Goal: Task Accomplishment & Management: Use online tool/utility

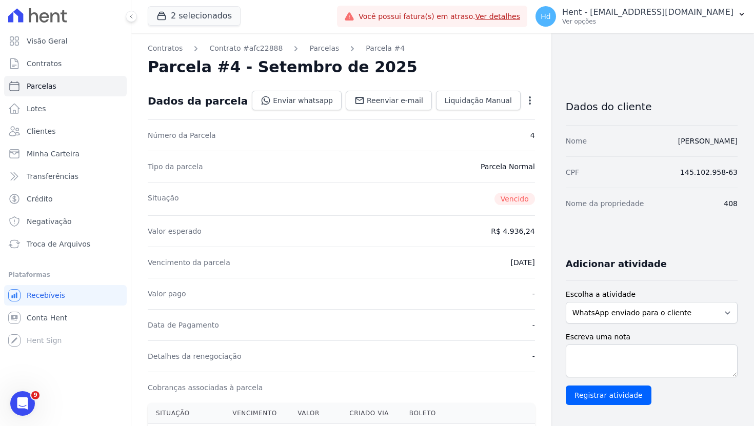
click at [496, 199] on span "Vencido" at bounding box center [515, 199] width 41 height 12
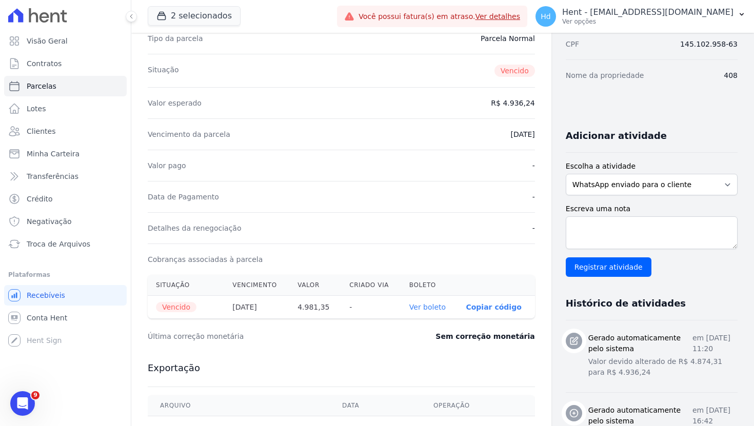
click at [185, 307] on span "Vencido" at bounding box center [176, 307] width 41 height 10
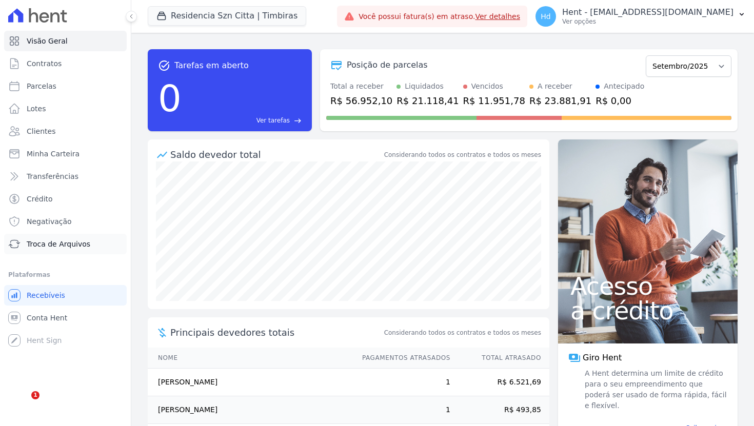
click at [54, 248] on span "Troca de Arquivos" at bounding box center [59, 244] width 64 height 10
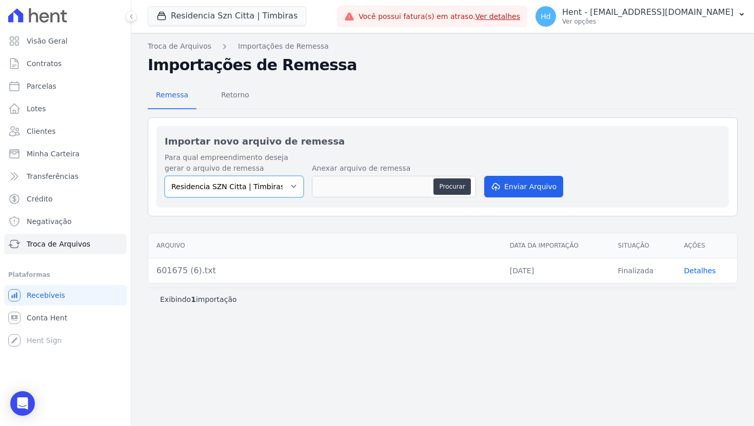
click at [245, 188] on select "Residencia SZN Citta | Timbiras" at bounding box center [234, 187] width 139 height 22
click at [311, 132] on div "Importar novo arquivo de remessa Para qual empreendimento deseja gerar o arquiv…" at bounding box center [442, 167] width 573 height 82
click at [330, 146] on h2 "Importar novo arquivo de remessa" at bounding box center [443, 141] width 556 height 14
click at [240, 189] on select "Residencia SZN Citta | Timbiras" at bounding box center [234, 187] width 139 height 22
click at [278, 186] on select "Residencia SZN Citta | Timbiras" at bounding box center [234, 187] width 139 height 22
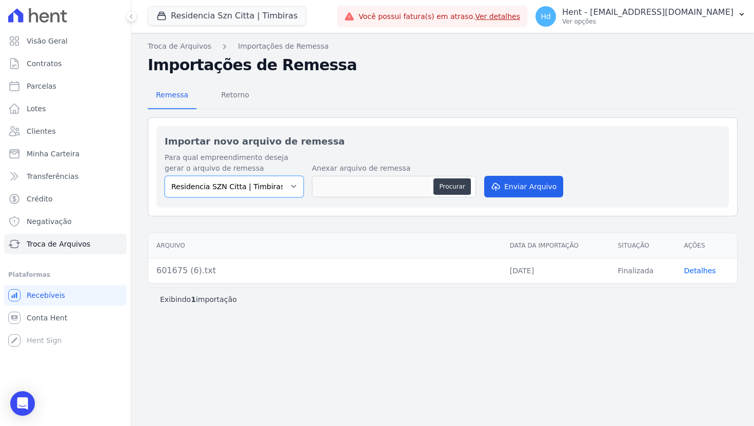
click at [253, 191] on select "Residencia SZN Citta | Timbiras" at bounding box center [234, 187] width 139 height 22
click at [277, 192] on select "Residencia SZN Citta | Timbiras" at bounding box center [234, 187] width 139 height 22
click at [616, 91] on div "Remessa Retorno" at bounding box center [443, 96] width 590 height 27
click at [279, 191] on select "Residencia SZN Citta | Timbiras" at bounding box center [234, 187] width 139 height 22
click at [513, 88] on div "Remessa Retorno" at bounding box center [443, 96] width 590 height 27
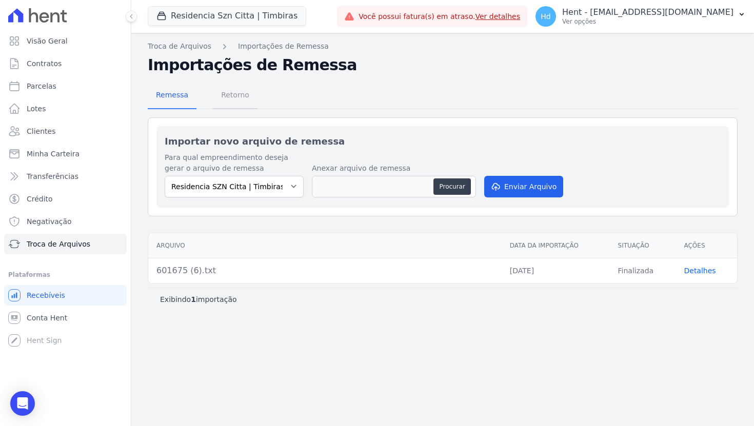
click at [235, 98] on span "Retorno" at bounding box center [235, 95] width 41 height 21
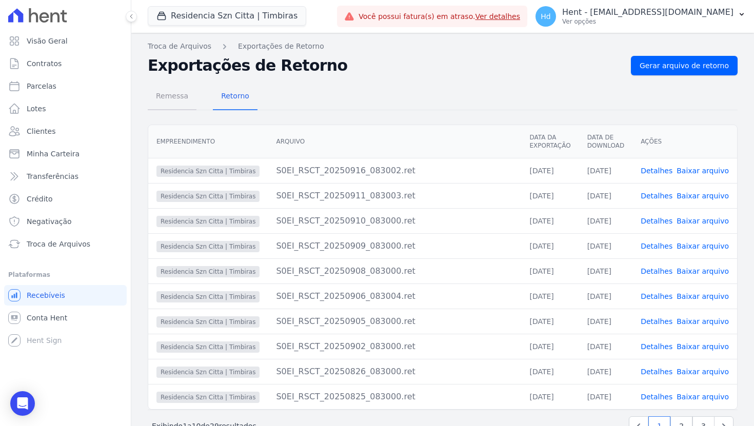
click at [172, 97] on span "Remessa" at bounding box center [172, 96] width 45 height 21
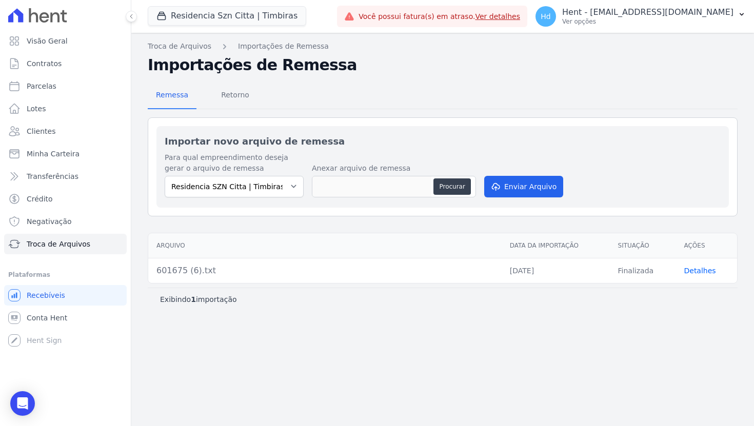
click at [550, 128] on div "Importar novo arquivo de remessa Para qual empreendimento deseja gerar o arquiv…" at bounding box center [442, 167] width 573 height 82
click at [657, 6] on div "Hd Hent - [EMAIL_ADDRESS][DOMAIN_NAME] Ver opções" at bounding box center [635, 16] width 198 height 21
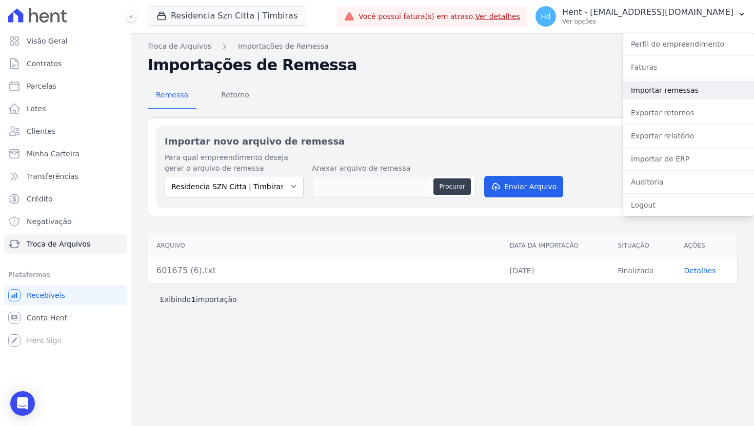
click at [665, 95] on link "Importar remessas" at bounding box center [688, 90] width 131 height 18
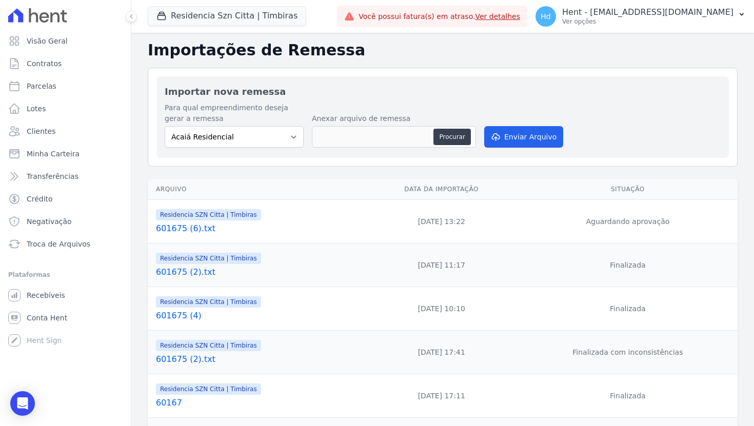
click at [434, 222] on td "[DATE] 13:22" at bounding box center [441, 222] width 153 height 44
click at [72, 246] on span "Troca de Arquivos" at bounding box center [59, 244] width 64 height 10
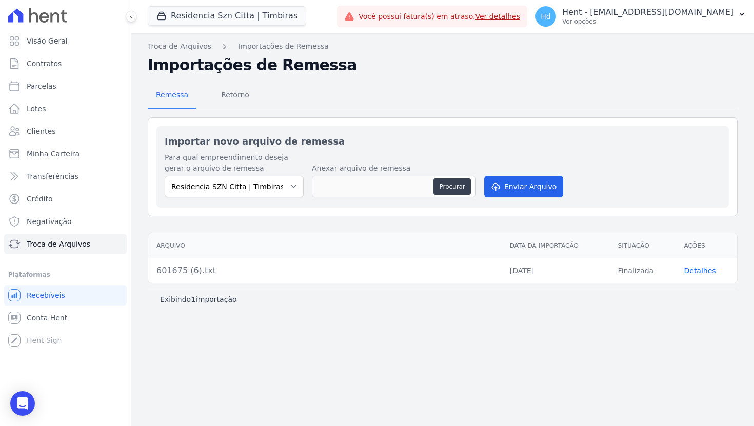
click at [327, 306] on div "Exibindo 1 importação" at bounding box center [443, 299] width 590 height 23
click at [620, 16] on p "Hent - [EMAIL_ADDRESS][DOMAIN_NAME]" at bounding box center [647, 12] width 171 height 10
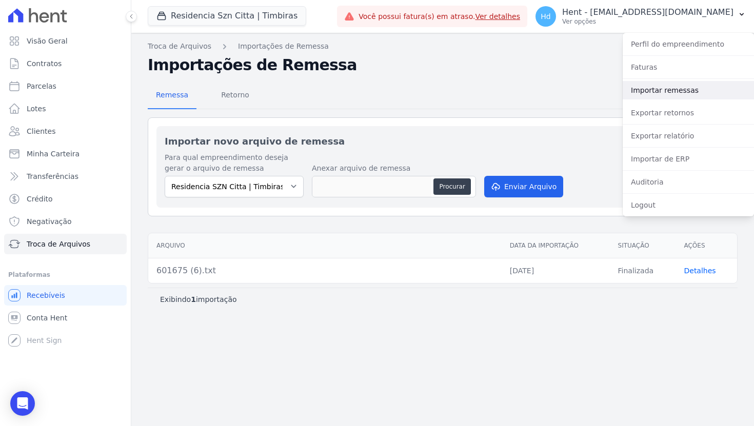
click at [643, 92] on link "Importar remessas" at bounding box center [688, 90] width 131 height 18
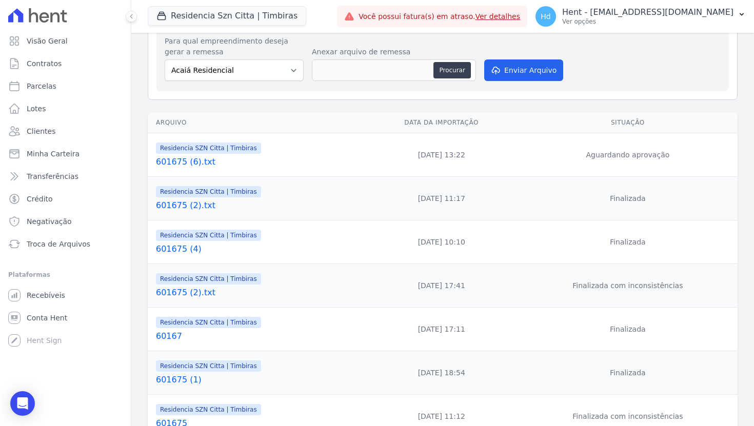
scroll to position [107, 0]
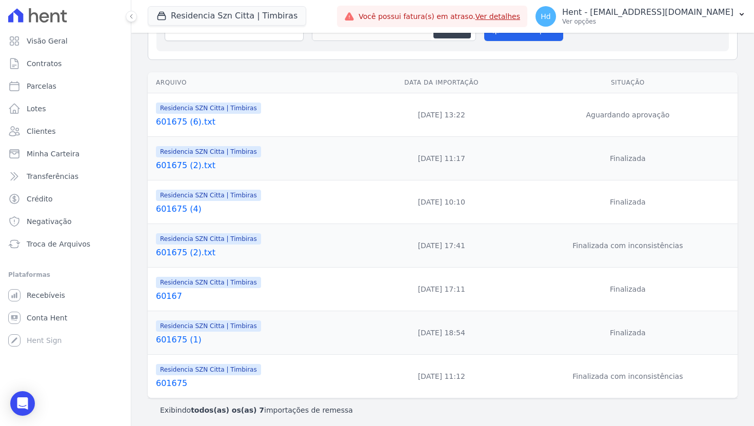
click at [436, 117] on td "[DATE] 13:22" at bounding box center [441, 115] width 153 height 44
click at [430, 119] on td "[DATE] 13:22" at bounding box center [441, 115] width 153 height 44
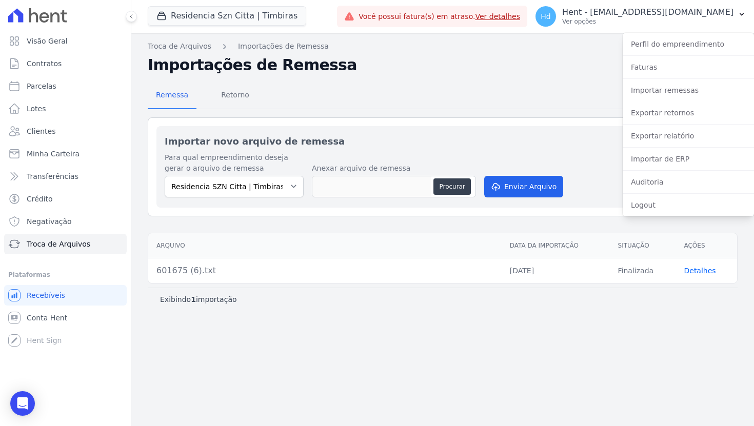
click at [517, 297] on div "Exibindo 1 importação" at bounding box center [442, 300] width 565 height 10
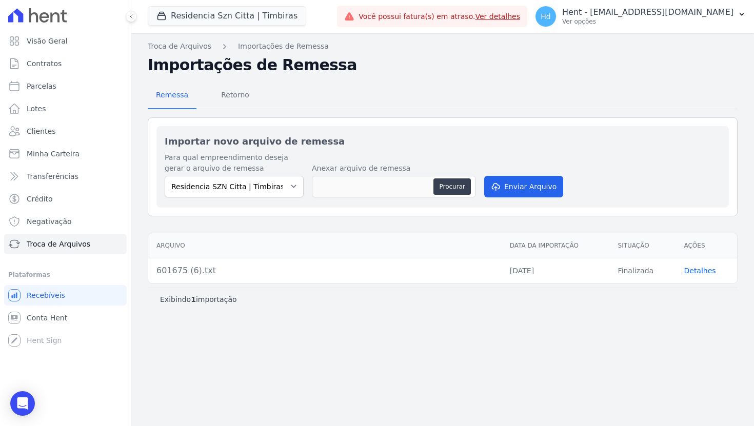
click at [526, 276] on td "[DATE]" at bounding box center [556, 270] width 108 height 25
click at [530, 273] on td "[DATE]" at bounding box center [556, 270] width 108 height 25
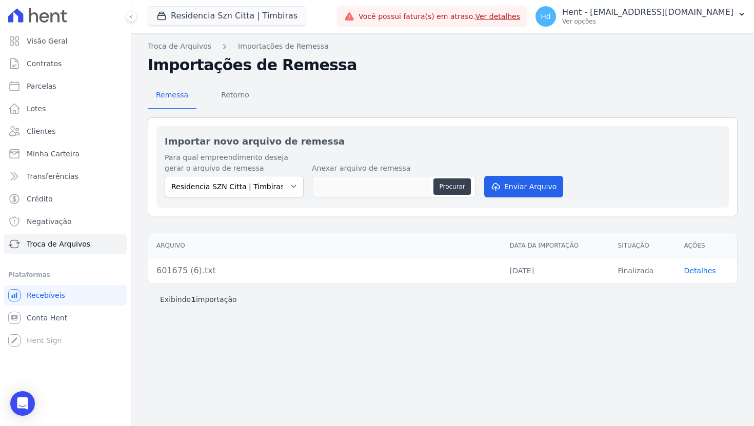
click at [530, 273] on td "[DATE]" at bounding box center [556, 270] width 108 height 25
click at [518, 388] on div "Troca de Arquivos Importações de Remessa Importações de Remessa Remessa Retorno…" at bounding box center [442, 230] width 623 height 394
click at [622, 165] on div "Para qual empreendimento deseja gerar o arquivo de remessa Residencia SZN Citta…" at bounding box center [443, 175] width 556 height 47
click at [36, 327] on link "Conta Hent" at bounding box center [65, 318] width 123 height 21
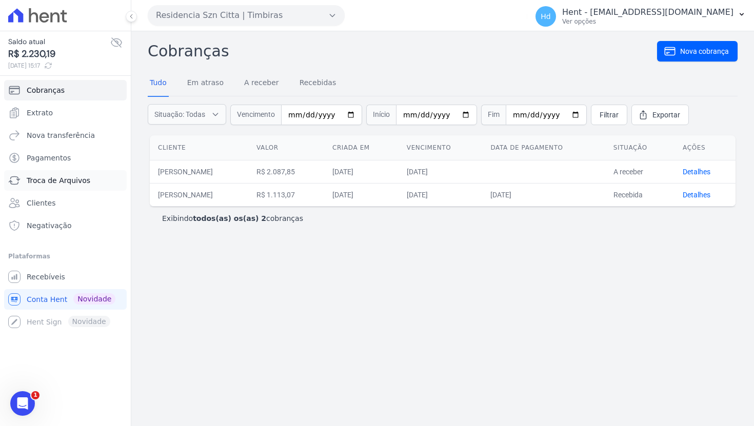
click at [65, 183] on span "Troca de Arquivos" at bounding box center [59, 180] width 64 height 10
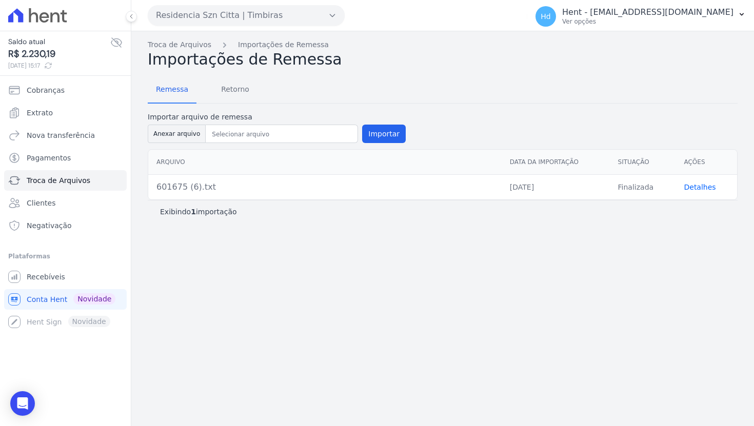
click at [710, 185] on link "Detalhes" at bounding box center [700, 187] width 32 height 8
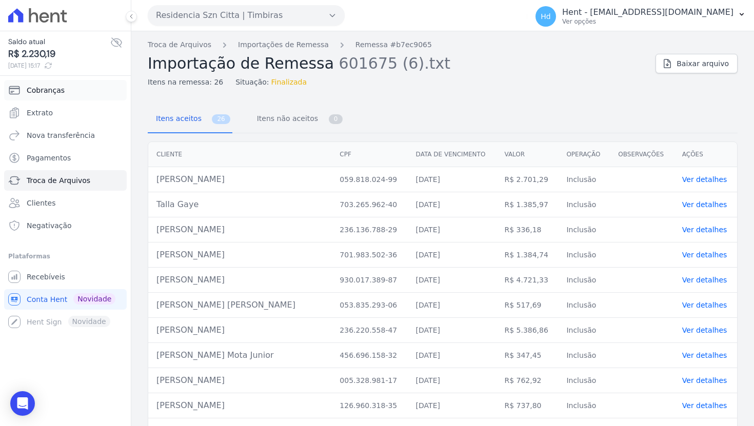
click at [38, 91] on span "Cobranças" at bounding box center [46, 90] width 38 height 10
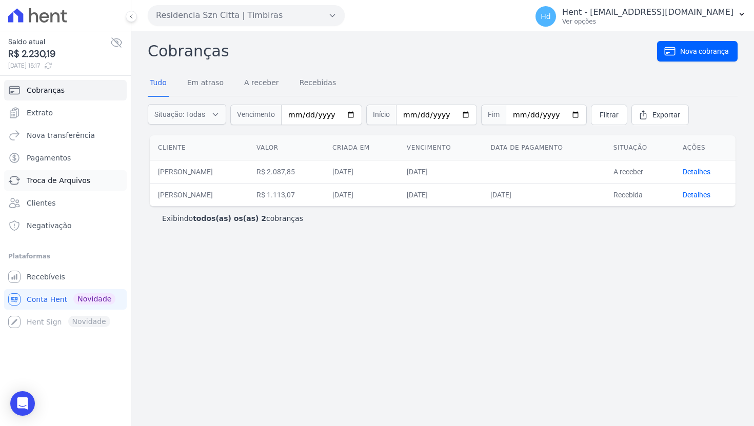
click at [79, 181] on span "Troca de Arquivos" at bounding box center [59, 180] width 64 height 10
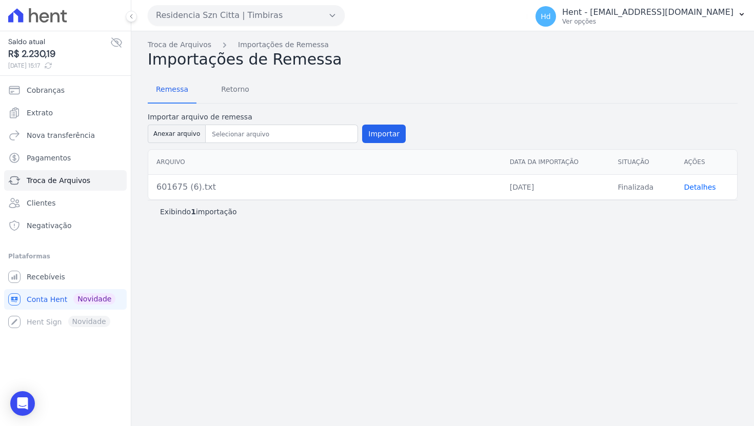
click at [284, 262] on div "Troca de Arquivos Importações de Remessa Importações de Remessa Remessa Retorno…" at bounding box center [442, 228] width 623 height 395
click at [67, 277] on link "Recebíveis" at bounding box center [65, 277] width 123 height 21
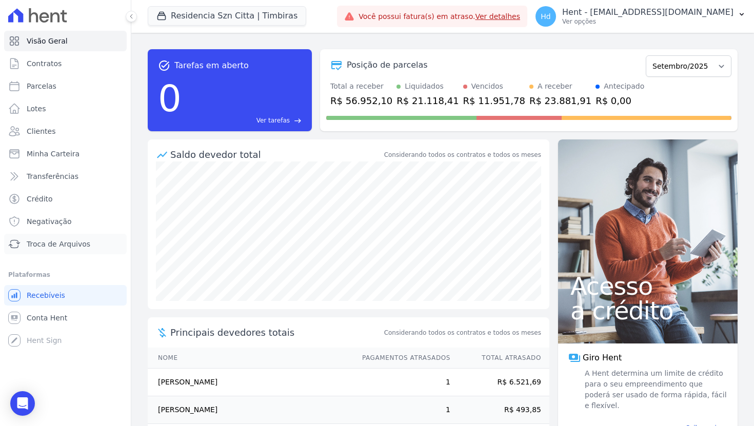
click at [88, 242] on link "Troca de Arquivos" at bounding box center [65, 244] width 123 height 21
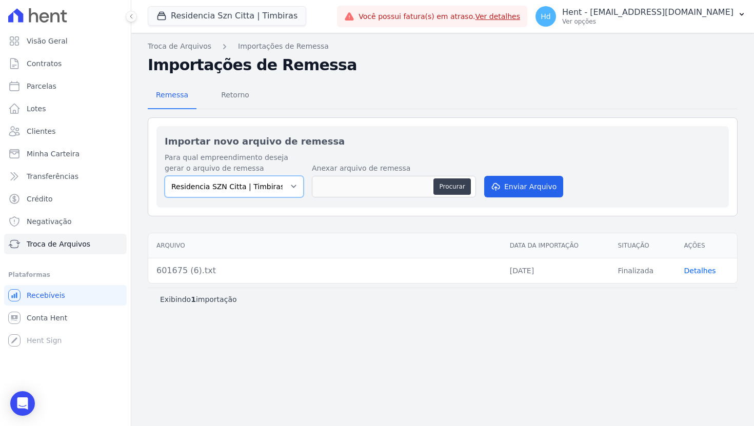
click at [288, 188] on select "Residencia SZN Citta | Timbiras" at bounding box center [234, 187] width 139 height 22
click at [238, 21] on button "Residencia Szn Citta | Timbiras" at bounding box center [227, 15] width 159 height 19
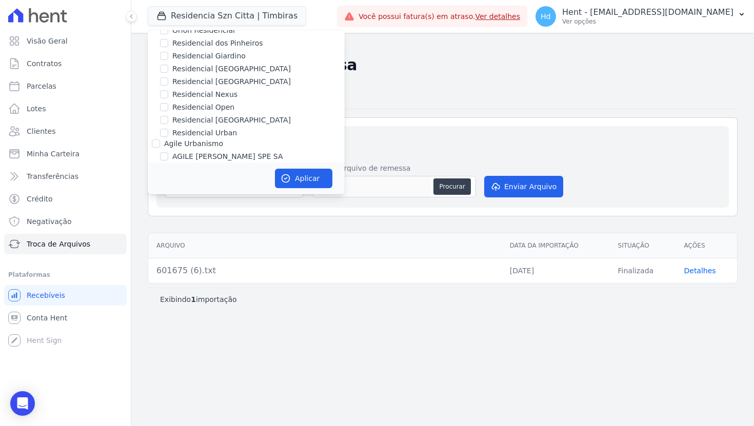
scroll to position [8888, 0]
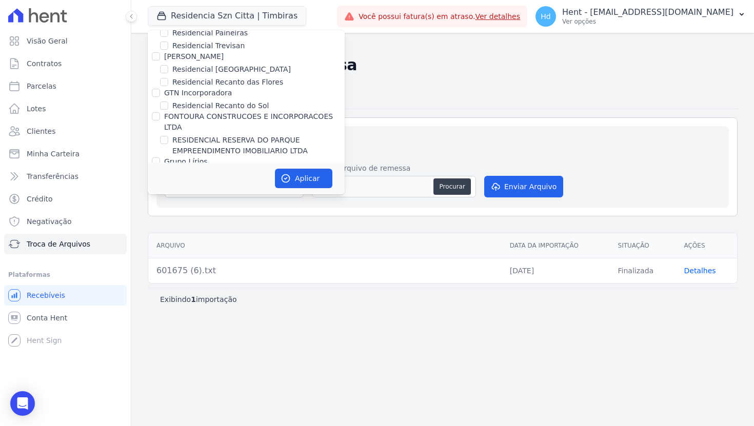
click at [231, 240] on label "Residencial [GEOGRAPHIC_DATA]" at bounding box center [231, 245] width 119 height 11
click at [168, 241] on input "Residencial [GEOGRAPHIC_DATA]" at bounding box center [164, 245] width 8 height 8
checkbox input "true"
click at [296, 179] on button "Aplicar" at bounding box center [303, 178] width 57 height 19
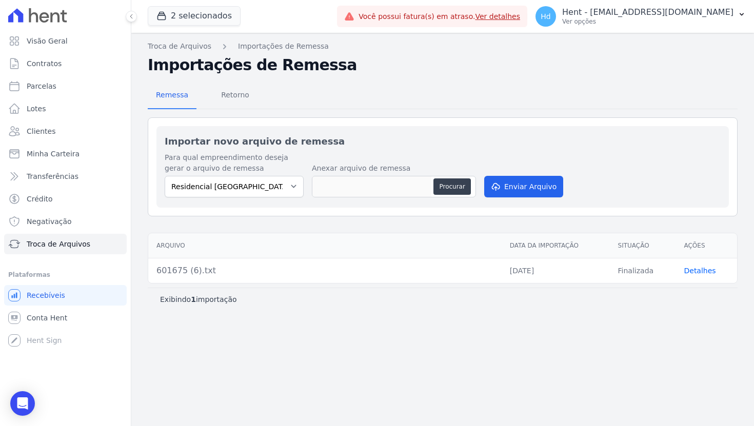
click at [339, 142] on h2 "Importar novo arquivo de remessa" at bounding box center [443, 141] width 556 height 14
click at [246, 184] on select "Residencial [GEOGRAPHIC_DATA] Residencia SZN Citta | [GEOGRAPHIC_DATA]" at bounding box center [234, 187] width 139 height 22
click at [505, 102] on div "Remessa Retorno" at bounding box center [443, 96] width 590 height 27
click at [608, 121] on div "Importar novo arquivo de remessa Para qual empreendimento deseja gerar o arquiv…" at bounding box center [443, 166] width 590 height 99
click at [58, 317] on span "Conta Hent" at bounding box center [47, 318] width 41 height 10
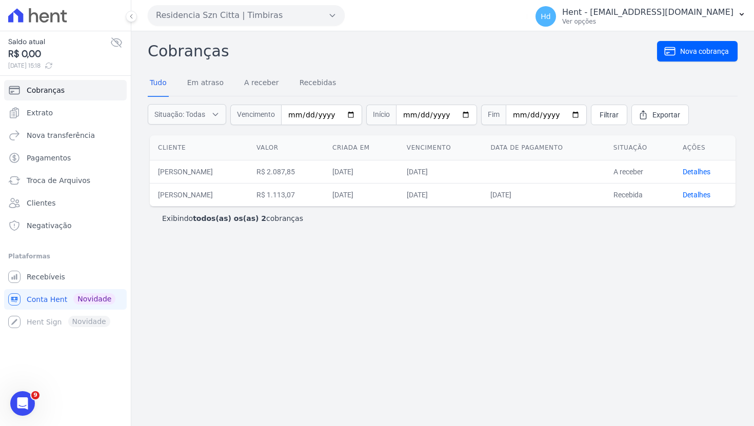
click at [211, 253] on div "Cobranças Nova cobrança Tudo Em atraso A receber Recebidas Situação: Todas Em a…" at bounding box center [442, 228] width 623 height 395
click at [28, 281] on span "Recebíveis" at bounding box center [46, 277] width 38 height 10
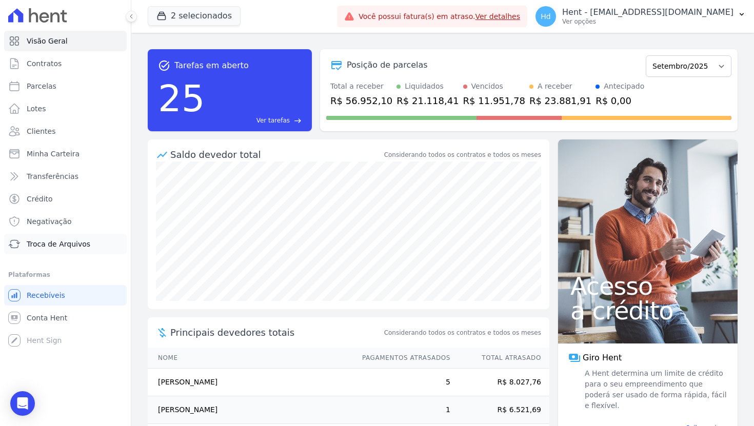
click at [80, 241] on span "Troca de Arquivos" at bounding box center [59, 244] width 64 height 10
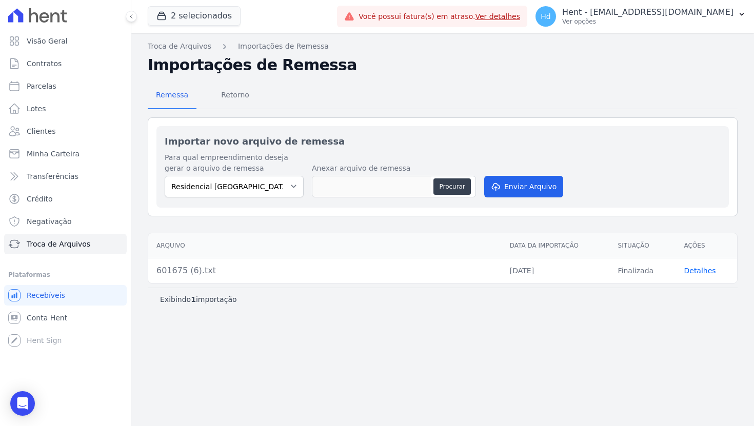
click at [692, 272] on link "Detalhes" at bounding box center [700, 271] width 32 height 8
